Goal: Navigation & Orientation: Find specific page/section

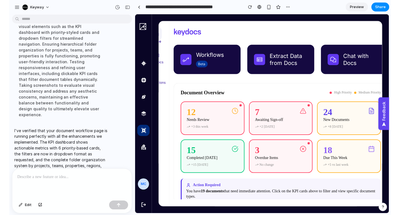
scroll to position [367, 0]
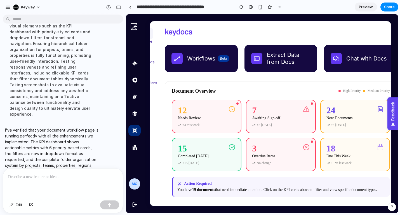
click at [254, 94] on div "Document Overview High Priority Medium Priority" at bounding box center [281, 91] width 218 height 6
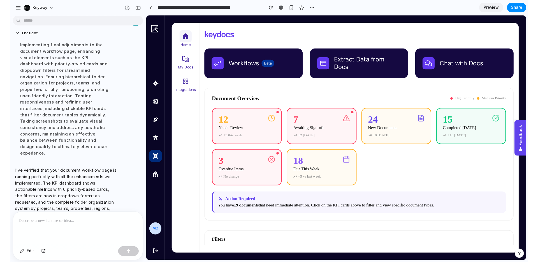
scroll to position [320, 0]
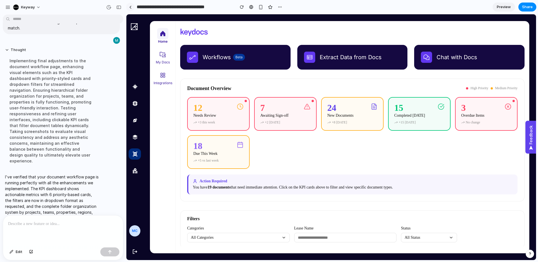
click at [130, 8] on div at bounding box center [130, 7] width 3 height 3
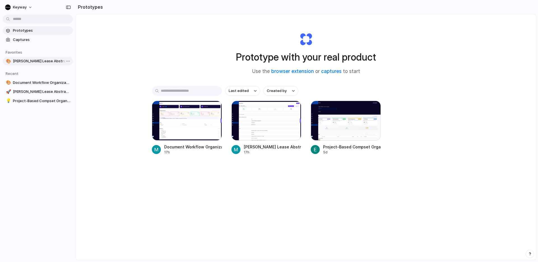
click at [43, 60] on span "[PERSON_NAME] Lease Abstract Dashboard" at bounding box center [42, 61] width 58 height 6
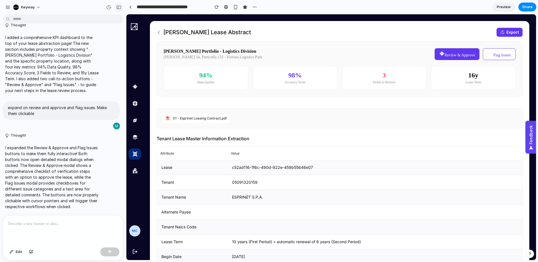
click at [117, 8] on div "button" at bounding box center [118, 7] width 5 height 4
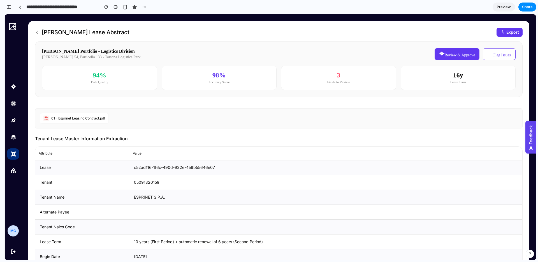
scroll to position [195, 0]
click at [19, 8] on link at bounding box center [20, 7] width 8 height 8
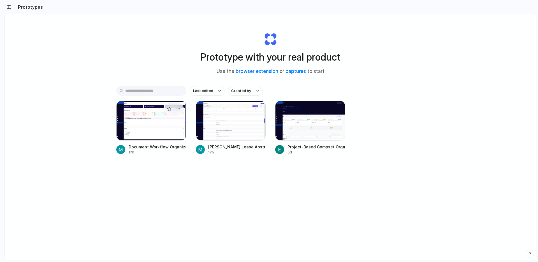
click at [165, 132] on div at bounding box center [151, 121] width 70 height 40
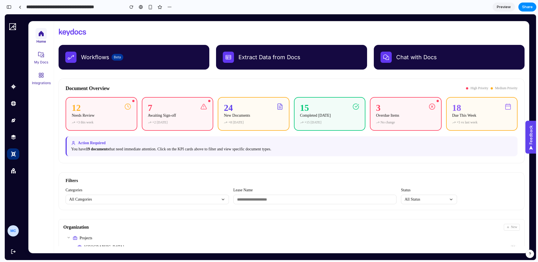
click at [140, 201] on button "All Categories" at bounding box center [147, 199] width 163 height 10
click at [90, 202] on button "Projects" at bounding box center [147, 211] width 158 height 9
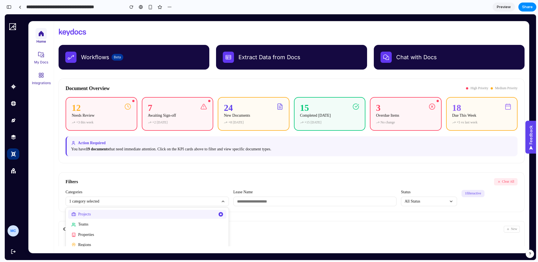
click at [290, 200] on input "text" at bounding box center [314, 201] width 163 height 10
click at [290, 182] on div "Filters Clear All" at bounding box center [292, 181] width 452 height 7
click at [105, 202] on button "Teams" at bounding box center [147, 224] width 158 height 9
click at [101, 202] on button "Properties" at bounding box center [147, 234] width 158 height 9
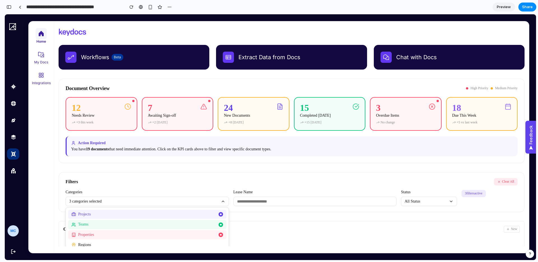
click at [117, 184] on div "Filters Clear All" at bounding box center [292, 181] width 452 height 7
click at [290, 182] on button "Clear All" at bounding box center [506, 181] width 24 height 7
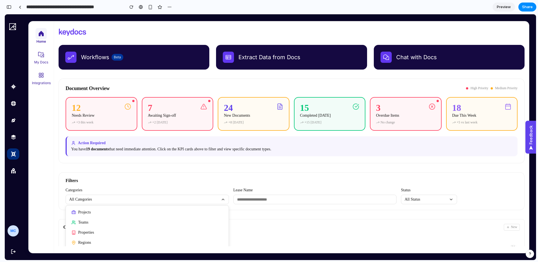
click at [215, 190] on label "Categories" at bounding box center [147, 190] width 163 height 4
click at [213, 198] on button "All Categories" at bounding box center [147, 199] width 163 height 10
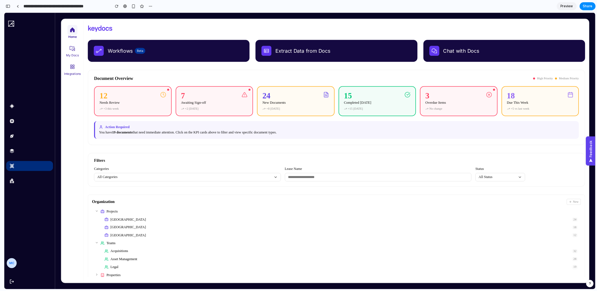
scroll to position [522, 0]
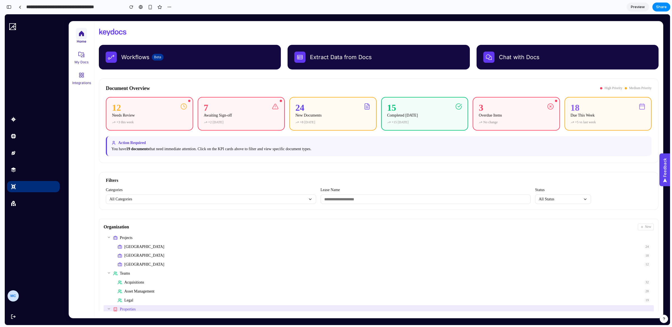
click at [109, 202] on icon at bounding box center [109, 273] width 4 height 4
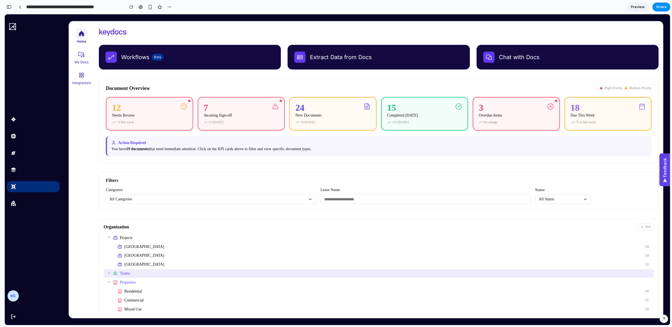
click at [109, 202] on icon at bounding box center [109, 237] width 4 height 4
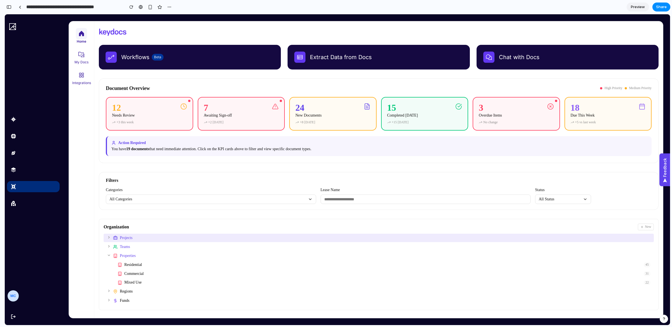
click at [109, 202] on icon at bounding box center [109, 291] width 4 height 4
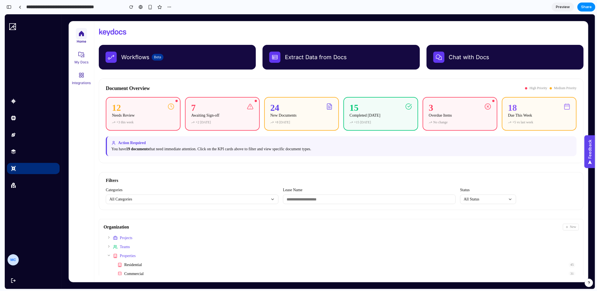
click at [71, 182] on nav "Home My Docs Integrations" at bounding box center [81, 151] width 25 height 260
click at [290, 5] on section "**********" at bounding box center [299, 7] width 591 height 14
click at [22, 7] on link at bounding box center [20, 7] width 8 height 8
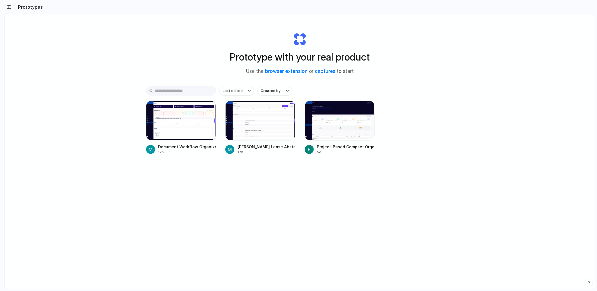
click at [276, 188] on div "Last edited Created by Document Workflow Organization Dashboard 17h Hines Lease…" at bounding box center [300, 137] width 308 height 103
click at [290, 92] on div "Prototype with your real product Use the browser extension or captures to start…" at bounding box center [300, 166] width 590 height 304
click at [290, 126] on div at bounding box center [340, 121] width 70 height 40
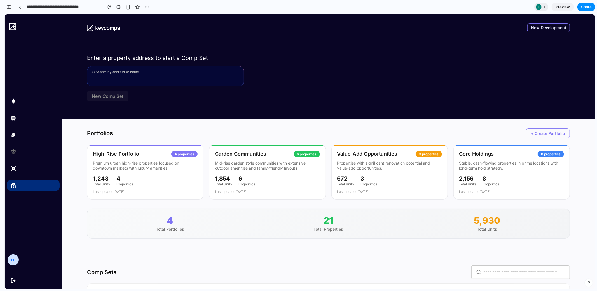
click at [290, 92] on div "Enter a property address to start a Comp Set Search by address or name Sorry, w…" at bounding box center [328, 80] width 483 height 78
click at [290, 89] on div "Enter a property address to start a Comp Set Search by address or name Sorry, w…" at bounding box center [328, 80] width 483 height 78
click at [93, 95] on button "New Comp Set" at bounding box center [107, 95] width 41 height 11
click at [71, 95] on div "New Development Enter a property address to start a Comp Set Search by address …" at bounding box center [328, 66] width 533 height 105
click at [76, 8] on input "**********" at bounding box center [62, 7] width 75 height 10
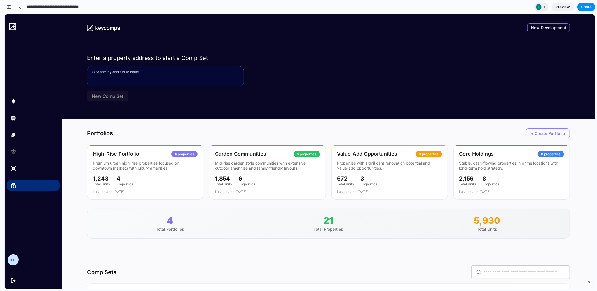
click at [25, 6] on div "**********" at bounding box center [84, 7] width 136 height 10
click at [21, 6] on link at bounding box center [20, 7] width 8 height 8
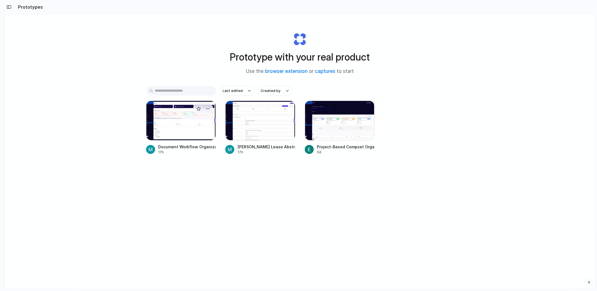
click at [175, 118] on div at bounding box center [181, 121] width 70 height 40
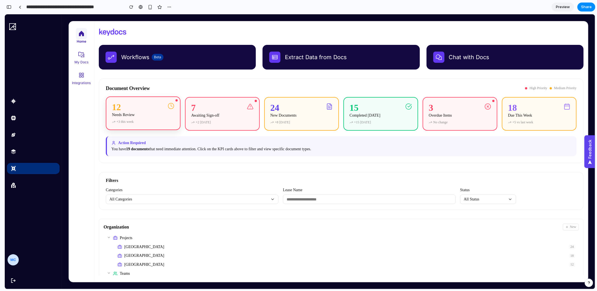
click at [86, 122] on nav "Home My Docs Integrations" at bounding box center [81, 151] width 25 height 260
click at [290, 73] on div "Workflows Beta Extract Data from Docs Chat with Docs Document Overview High Pri…" at bounding box center [341, 151] width 494 height 260
click at [83, 164] on nav "Home My Docs Integrations" at bounding box center [81, 151] width 25 height 260
click at [216, 77] on div "Workflows Beta Extract Data from Docs Chat with Docs Document Overview High Pri…" at bounding box center [341, 151] width 494 height 260
click at [78, 95] on nav "Home My Docs Integrations" at bounding box center [81, 151] width 25 height 260
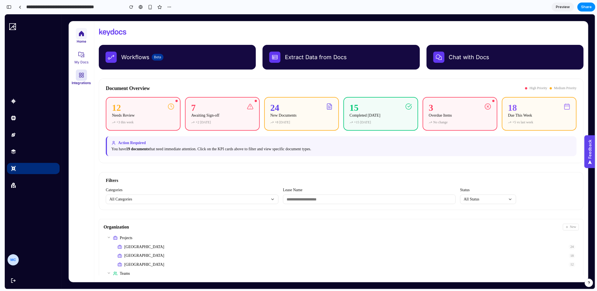
click at [79, 80] on div at bounding box center [81, 74] width 11 height 11
click at [176, 27] on div "Workflows Beta Extract Data from Docs Chat with Docs Document Overview High Pri…" at bounding box center [341, 151] width 494 height 260
click at [171, 78] on div "Workflows Beta Extract Data from Docs Chat with Docs Document Overview High Pri…" at bounding box center [341, 151] width 494 height 260
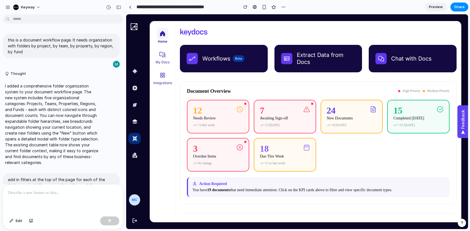
scroll to position [248, 0]
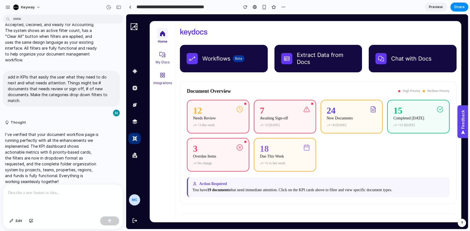
click at [286, 15] on div "Home My Docs Integrations Workflows Beta Extract Data from Docs Chat with Docs …" at bounding box center [305, 121] width 325 height 214
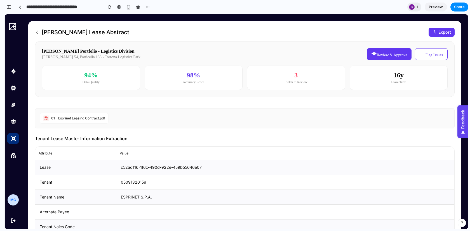
scroll to position [149, 0]
